Goal: Task Accomplishment & Management: Use online tool/utility

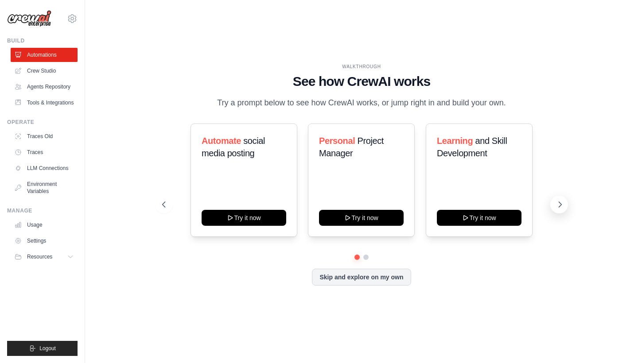
click at [556, 203] on icon at bounding box center [560, 204] width 9 height 9
click at [166, 197] on button at bounding box center [164, 205] width 18 height 18
click at [348, 279] on button "Skip and explore on my own" at bounding box center [361, 276] width 99 height 17
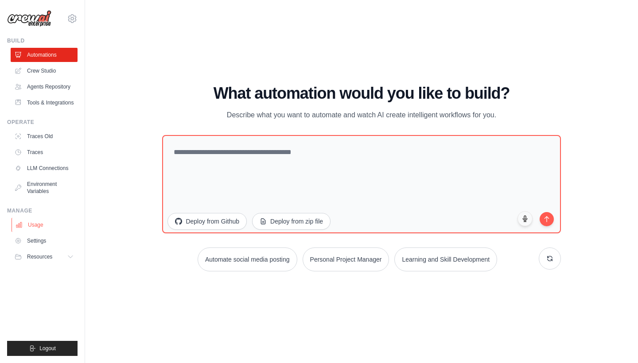
click at [40, 227] on link "Usage" at bounding box center [45, 225] width 67 height 14
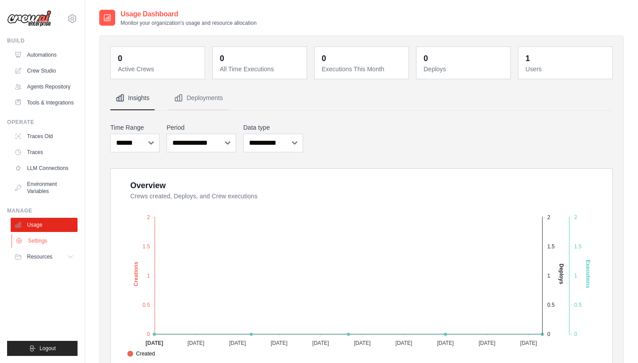
click at [35, 240] on link "Settings" at bounding box center [45, 241] width 67 height 14
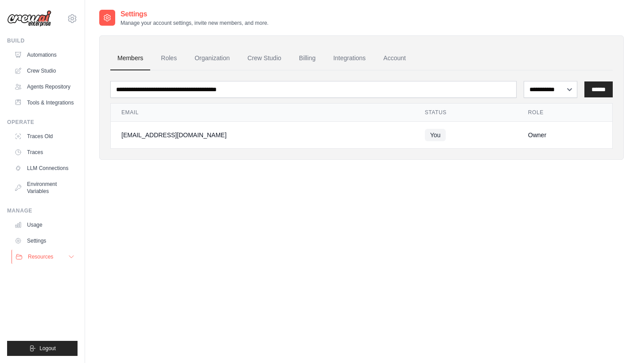
click at [36, 254] on span "Resources" at bounding box center [40, 256] width 25 height 7
click at [34, 183] on link "Environment Variables" at bounding box center [45, 187] width 67 height 21
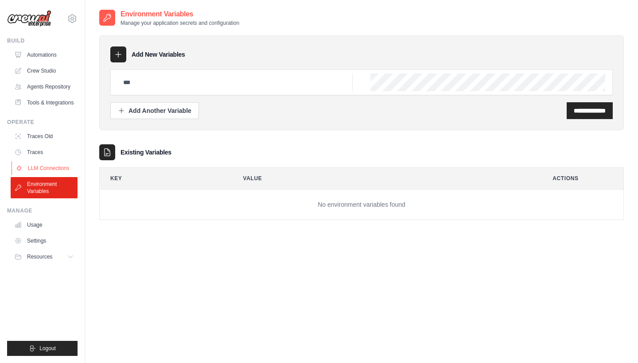
click at [43, 162] on link "LLM Connections" at bounding box center [45, 168] width 67 height 14
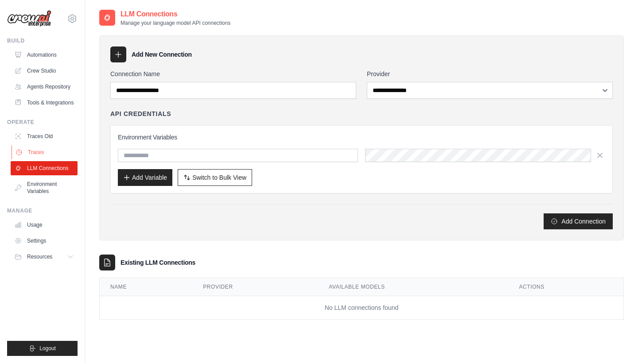
click at [43, 154] on link "Traces" at bounding box center [45, 152] width 67 height 14
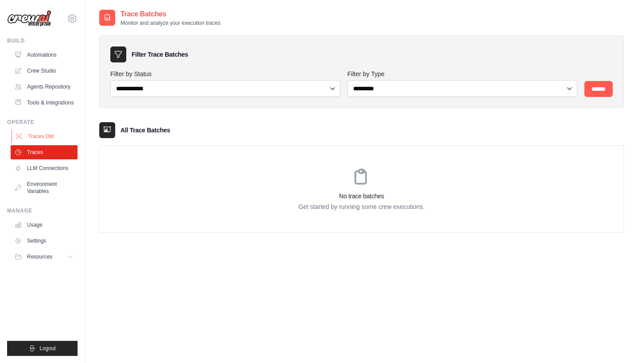
click at [40, 133] on link "Traces Old" at bounding box center [45, 136] width 67 height 14
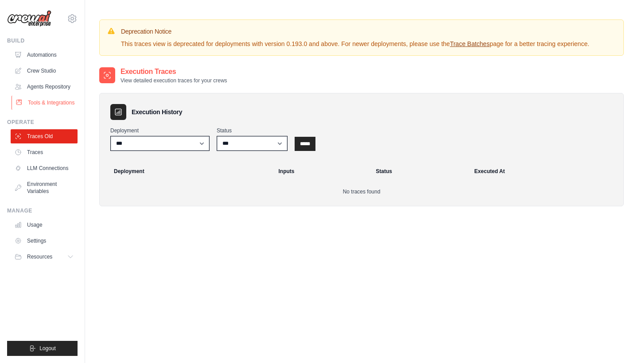
click at [49, 103] on link "Tools & Integrations" at bounding box center [45, 103] width 67 height 14
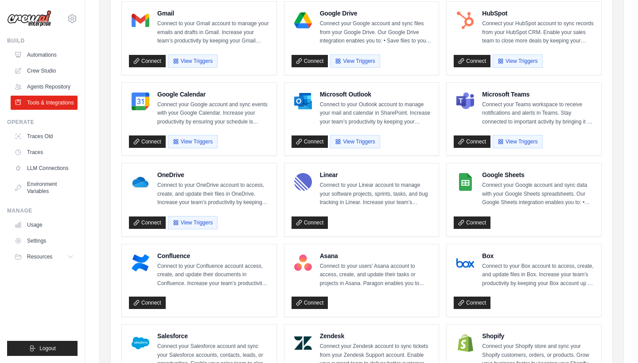
scroll to position [107, 0]
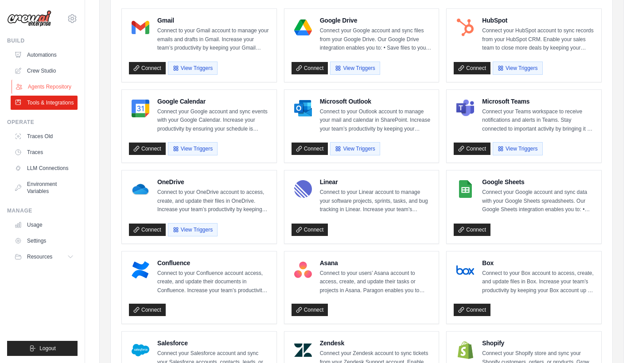
click at [50, 86] on link "Agents Repository" at bounding box center [45, 87] width 67 height 14
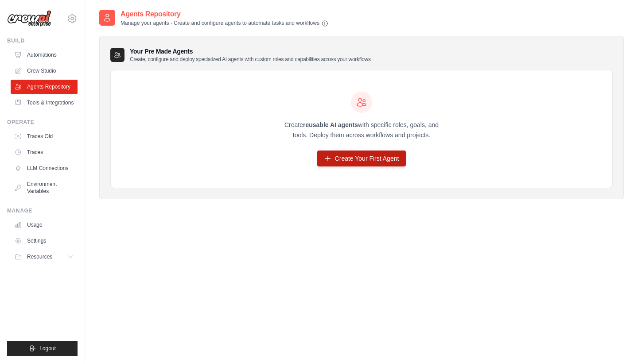
click at [347, 160] on link "Create Your First Agent" at bounding box center [361, 159] width 89 height 16
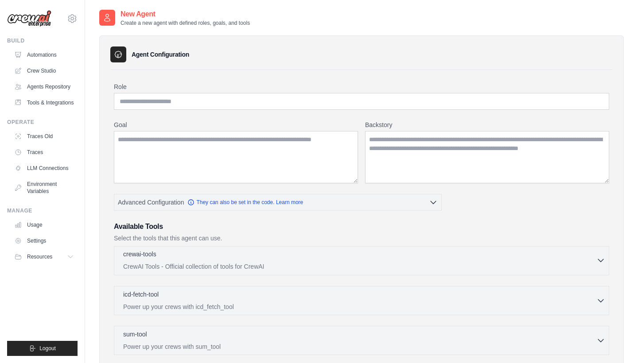
click at [214, 265] on p "CrewAI Tools - Official collection of tools for CrewAI" at bounding box center [359, 266] width 473 height 9
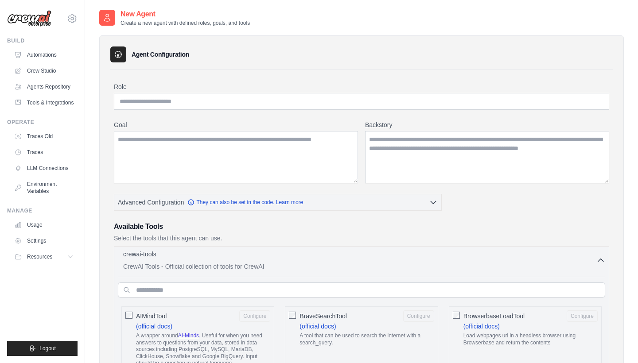
click at [214, 265] on p "CrewAI Tools - Official collection of tools for CrewAI" at bounding box center [359, 266] width 473 height 9
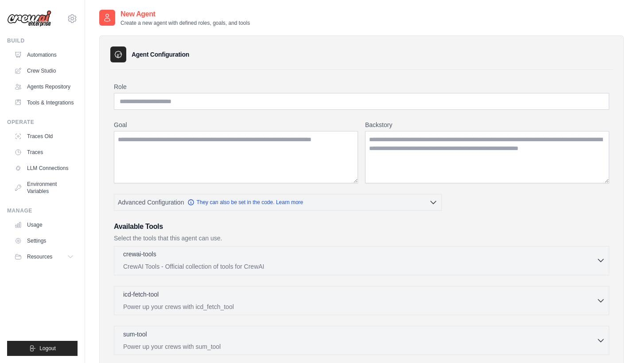
click at [214, 264] on p "CrewAI Tools - Official collection of tools for CrewAI" at bounding box center [359, 266] width 473 height 9
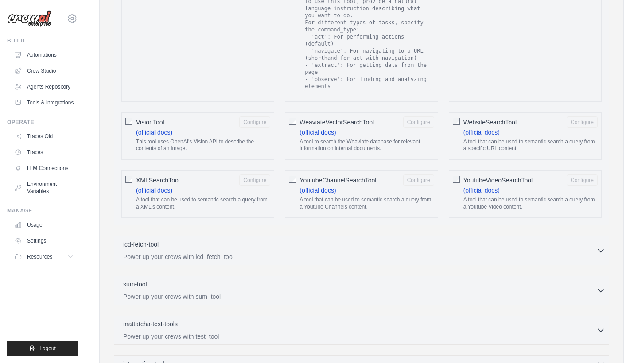
scroll to position [1538, 0]
click at [353, 239] on div "icd-fetch-tool 0 selected" at bounding box center [359, 244] width 473 height 11
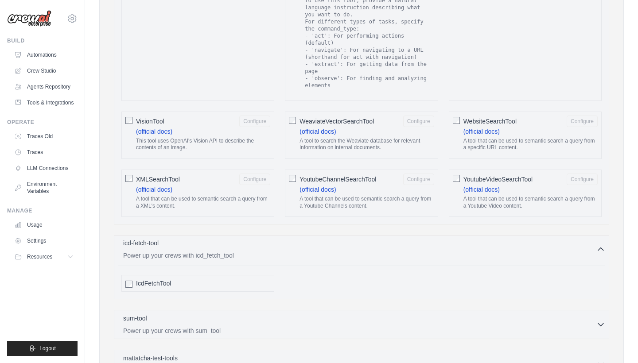
click at [372, 239] on div "icd-fetch-tool 0 selected" at bounding box center [359, 244] width 473 height 11
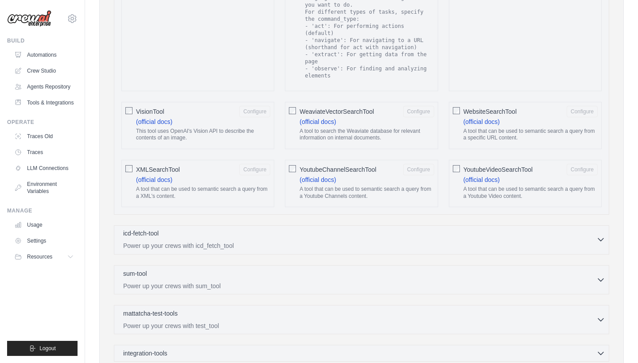
click at [372, 241] on p "Power up your crews with icd_fetch_tool" at bounding box center [359, 245] width 473 height 9
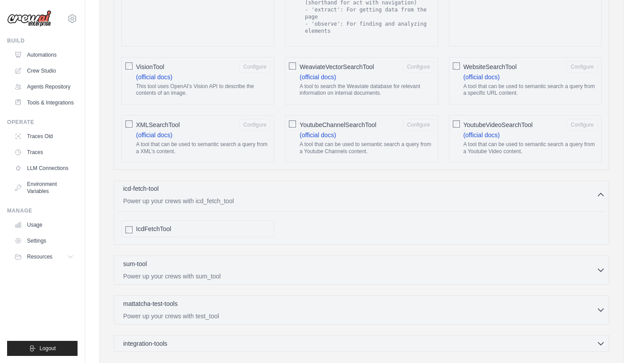
scroll to position [1594, 0]
click at [250, 257] on div "sum-tool 0 selected" at bounding box center [359, 262] width 473 height 11
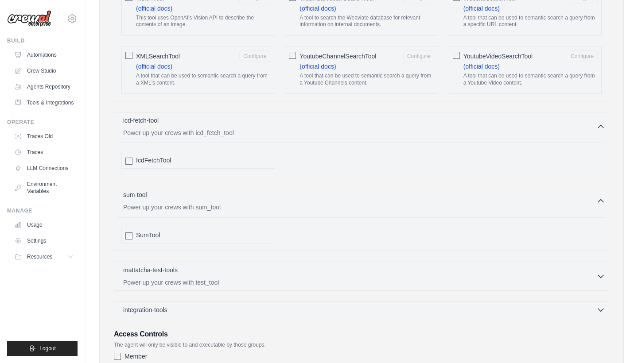
scroll to position [1663, 0]
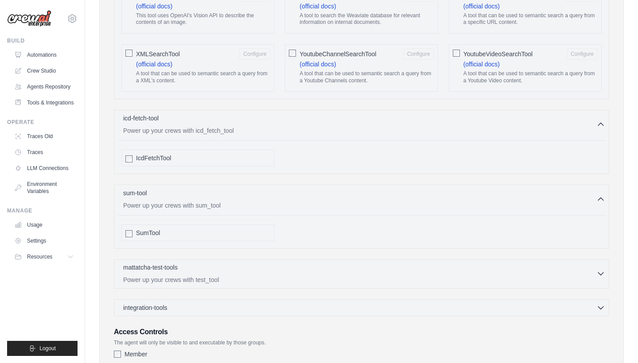
click at [235, 263] on div "mattatcha-test-tools 0 selected" at bounding box center [359, 268] width 473 height 11
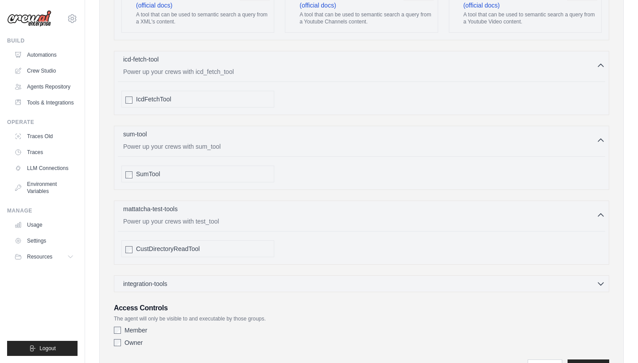
scroll to position [1722, 0]
click at [227, 275] on div "integration-tools 0 selected Gmail HubSpot Microsoft Teams" at bounding box center [361, 283] width 495 height 17
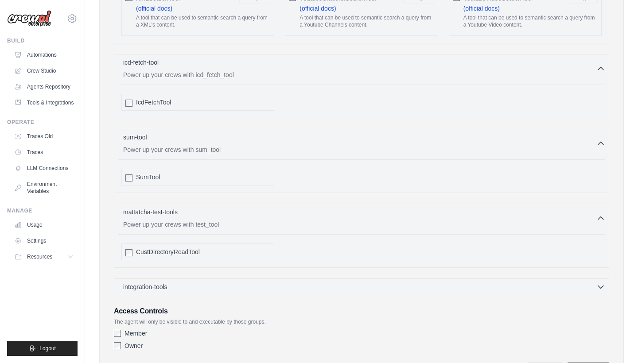
click at [224, 279] on div "integration-tools 0 selected Gmail HubSpot Microsoft Teams" at bounding box center [361, 287] width 495 height 17
click at [162, 282] on span "integration-tools" at bounding box center [145, 286] width 44 height 9
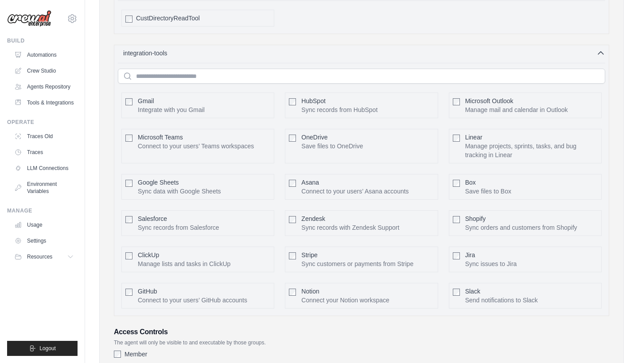
scroll to position [1960, 0]
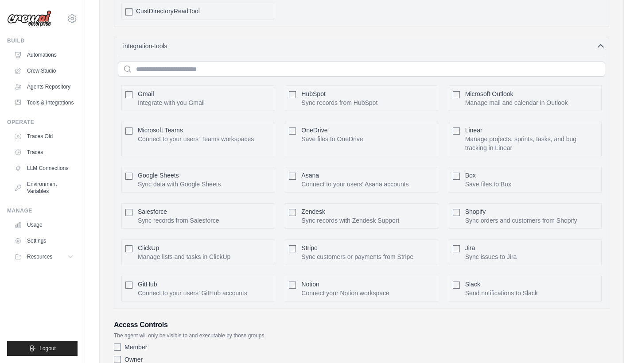
click at [255, 253] on div "Gmail Integrate with you Gmail Configure HubSpot Linear" at bounding box center [361, 193] width 487 height 223
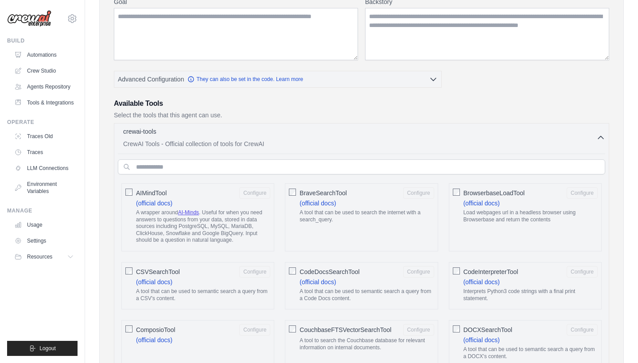
scroll to position [102, 0]
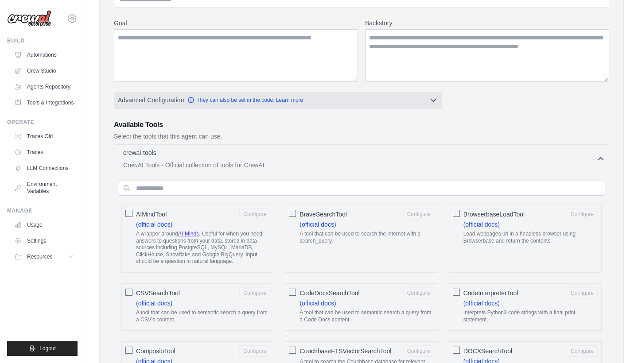
click at [165, 100] on span "Advanced Configuration" at bounding box center [151, 100] width 66 height 9
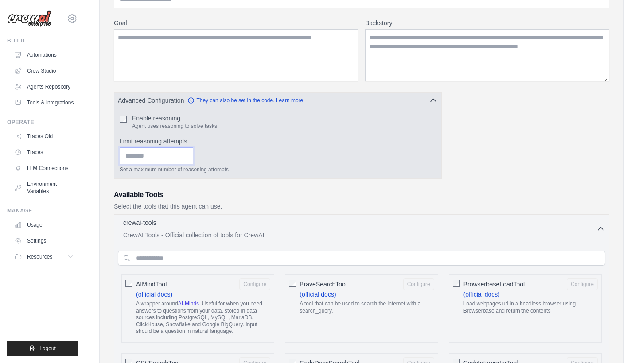
click at [183, 153] on input "Limit reasoning attempts" at bounding box center [157, 156] width 74 height 17
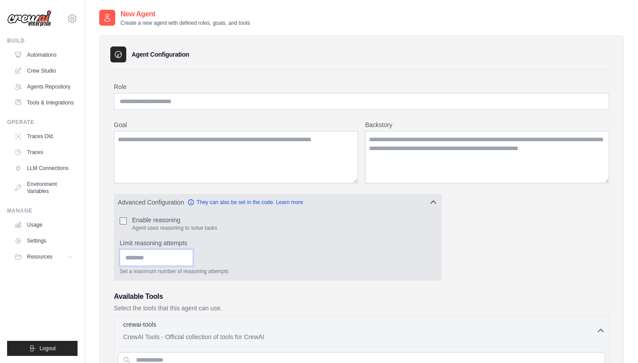
scroll to position [0, 0]
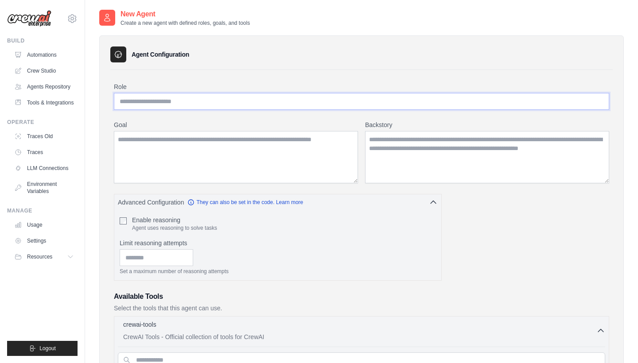
click at [213, 97] on input "Role" at bounding box center [361, 101] width 495 height 17
click at [45, 70] on link "Crew Studio" at bounding box center [45, 71] width 67 height 14
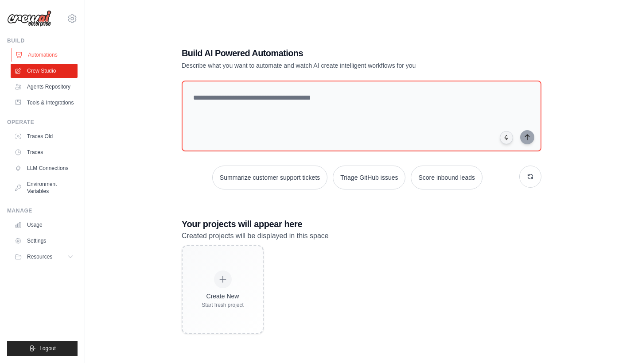
click at [55, 55] on link "Automations" at bounding box center [45, 55] width 67 height 14
